Goal: Task Accomplishment & Management: Use online tool/utility

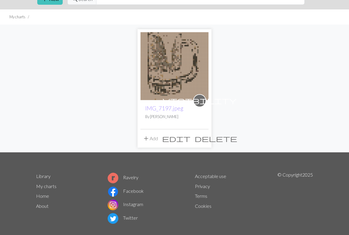
scroll to position [31, 0]
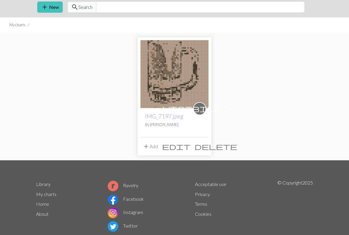
click at [185, 83] on img at bounding box center [175, 75] width 68 height 68
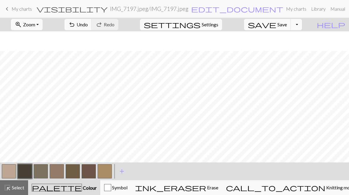
scroll to position [57, 0]
click at [12, 9] on span "My charts" at bounding box center [22, 9] width 20 height 6
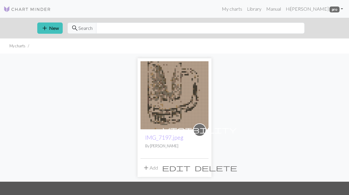
click at [51, 26] on button "add New" at bounding box center [49, 27] width 25 height 11
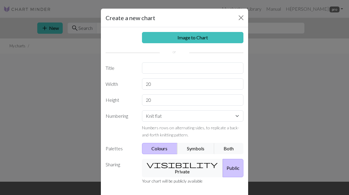
click at [211, 40] on link "Image to Chart" at bounding box center [193, 37] width 102 height 11
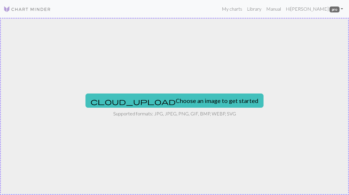
click at [195, 101] on button "cloud_upload Choose an image to get started" at bounding box center [175, 100] width 178 height 14
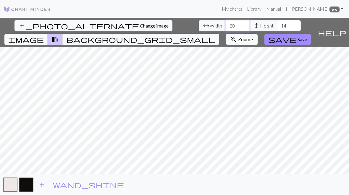
click at [226, 25] on input "20" at bounding box center [238, 25] width 24 height 11
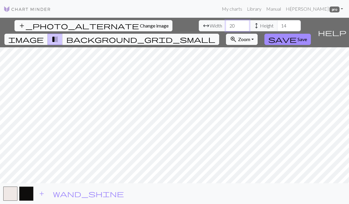
type input "2"
type input "46"
click at [249, 22] on span "height Height" at bounding box center [263, 25] width 28 height 11
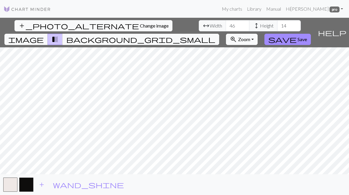
click at [260, 27] on span "Height" at bounding box center [267, 25] width 14 height 7
click at [277, 25] on input "14" at bounding box center [289, 25] width 24 height 11
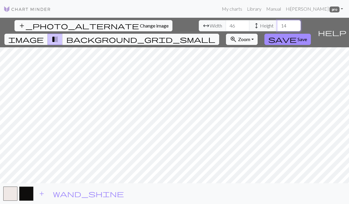
type input "1"
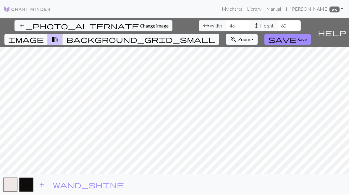
click at [40, 180] on span "add" at bounding box center [41, 184] width 7 height 8
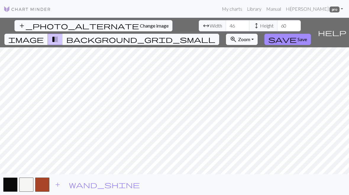
click at [58, 183] on span "add" at bounding box center [57, 184] width 7 height 8
click at [277, 23] on input "60" at bounding box center [289, 25] width 24 height 11
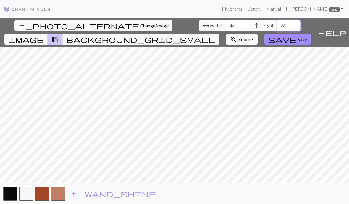
type input "6"
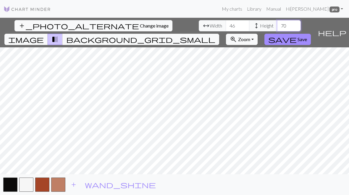
type input "70"
click at [226, 26] on input "46" at bounding box center [238, 25] width 24 height 11
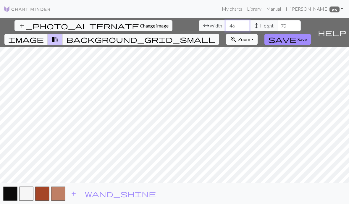
type input "4"
type input "50"
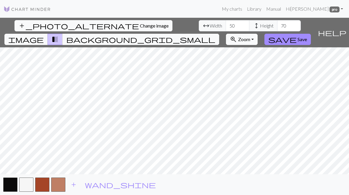
click at [140, 24] on span "Change image" at bounding box center [154, 26] width 29 height 6
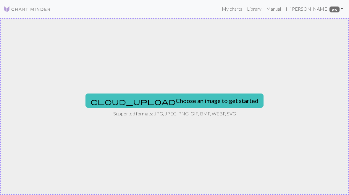
click at [149, 100] on button "cloud_upload Choose an image to get started" at bounding box center [175, 100] width 178 height 14
click at [188, 97] on button "cloud_upload Choose an image to get started" at bounding box center [175, 100] width 178 height 14
click at [165, 101] on button "cloud_upload Choose an image to get started" at bounding box center [175, 100] width 178 height 14
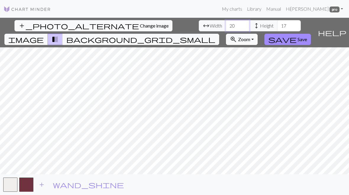
click at [226, 26] on input "20" at bounding box center [238, 25] width 24 height 11
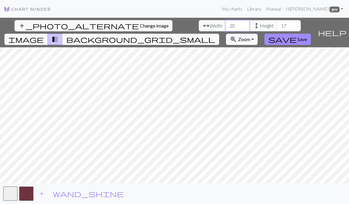
type input "2"
type input "35"
click at [277, 27] on input "17" at bounding box center [289, 25] width 24 height 11
type input "1"
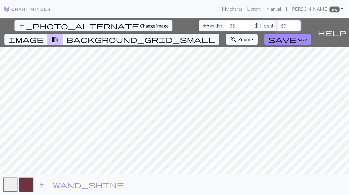
type input "50"
click at [38, 183] on span "add" at bounding box center [41, 184] width 7 height 8
click at [54, 186] on span "add" at bounding box center [57, 184] width 7 height 8
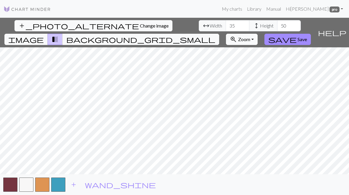
click at [73, 185] on span "add" at bounding box center [73, 184] width 7 height 8
click at [90, 187] on span "add" at bounding box center [89, 184] width 7 height 8
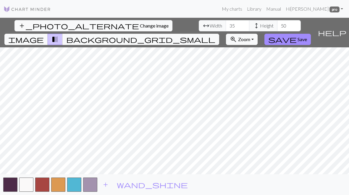
click at [102, 186] on span "add" at bounding box center [105, 184] width 7 height 8
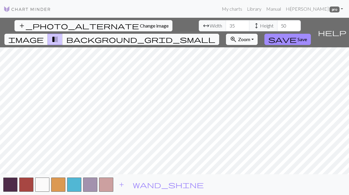
click at [120, 185] on span "add" at bounding box center [121, 184] width 7 height 8
click at [138, 185] on span "add" at bounding box center [137, 184] width 7 height 8
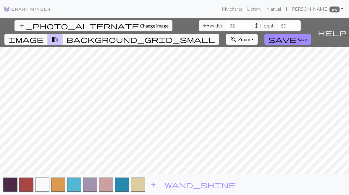
click at [154, 186] on span "add" at bounding box center [153, 184] width 7 height 8
click at [168, 187] on span "add" at bounding box center [169, 184] width 7 height 8
click at [188, 184] on span "add" at bounding box center [185, 184] width 7 height 8
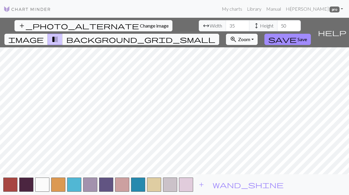
click at [44, 35] on span "image" at bounding box center [26, 39] width 36 height 8
click at [59, 35] on span "transition_fade" at bounding box center [54, 39] width 7 height 8
click at [44, 35] on span "image" at bounding box center [26, 39] width 36 height 8
click at [59, 35] on span "transition_fade" at bounding box center [54, 39] width 7 height 8
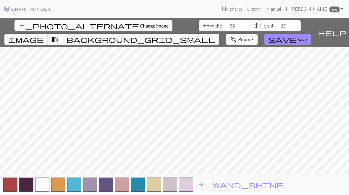
click at [44, 35] on span "image" at bounding box center [26, 39] width 36 height 8
click at [59, 35] on span "transition_fade" at bounding box center [54, 39] width 7 height 8
click at [46, 187] on button "button" at bounding box center [42, 185] width 14 height 14
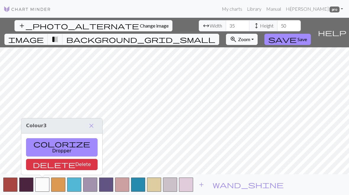
click at [47, 164] on button "delete Delete" at bounding box center [62, 164] width 72 height 11
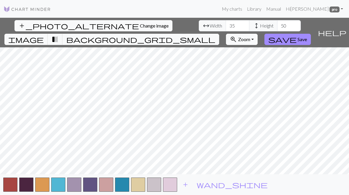
click at [307, 36] on span "Save" at bounding box center [302, 39] width 9 height 6
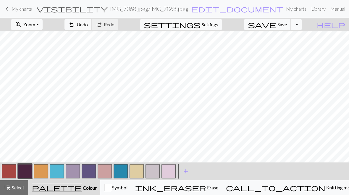
click at [300, 21] on button "Toggle Dropdown" at bounding box center [296, 24] width 11 height 11
click at [302, 34] on button "file_copy Save a copy" at bounding box center [253, 37] width 98 height 9
click at [287, 27] on span "Save" at bounding box center [282, 25] width 9 height 6
click at [287, 25] on span "Save" at bounding box center [282, 25] width 9 height 6
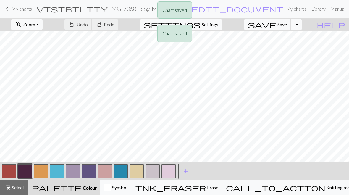
click at [309, 24] on div "Chart saved Chart saved" at bounding box center [174, 23] width 349 height 47
click at [287, 27] on span "Save" at bounding box center [282, 25] width 9 height 6
